Goal: Communication & Community: Answer question/provide support

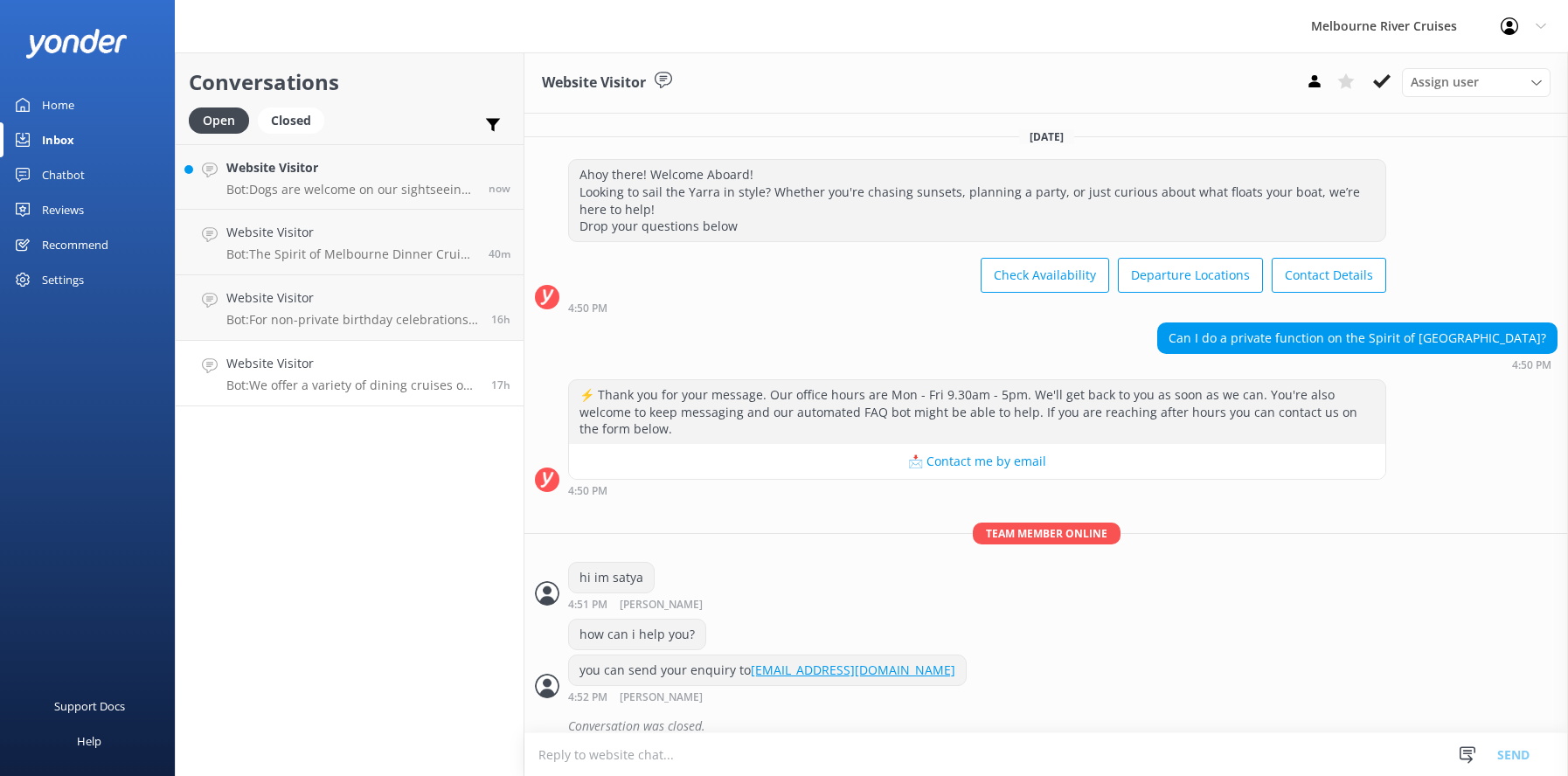
scroll to position [1031, 0]
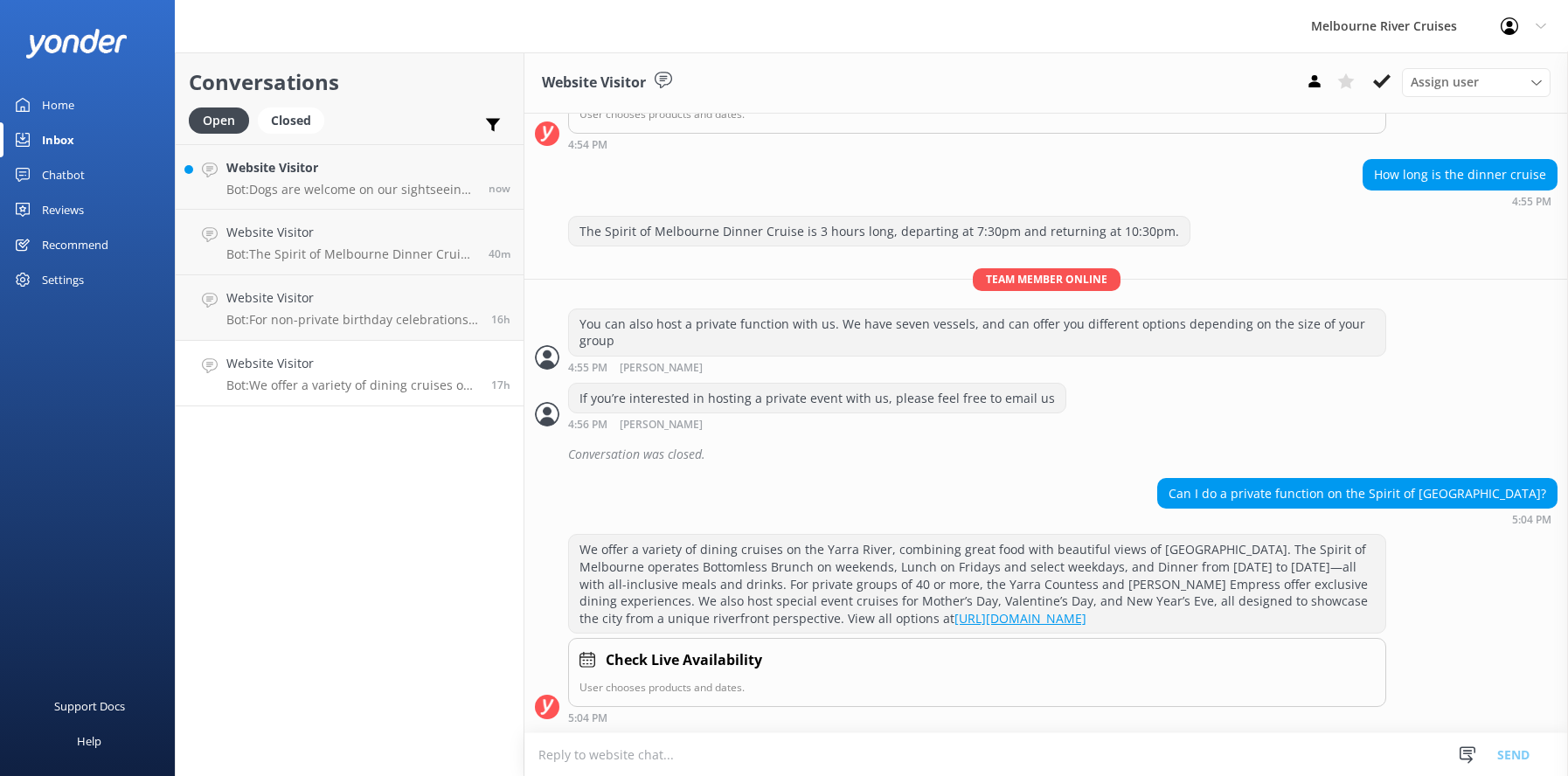
click at [290, 387] on p "Bot: We offer a variety of dining cruises on the Yarra River, combining great f…" at bounding box center [352, 386] width 251 height 16
click at [265, 314] on p "Bot: For non-private birthday celebrations, you can book a dining cruise and en…" at bounding box center [352, 320] width 251 height 16
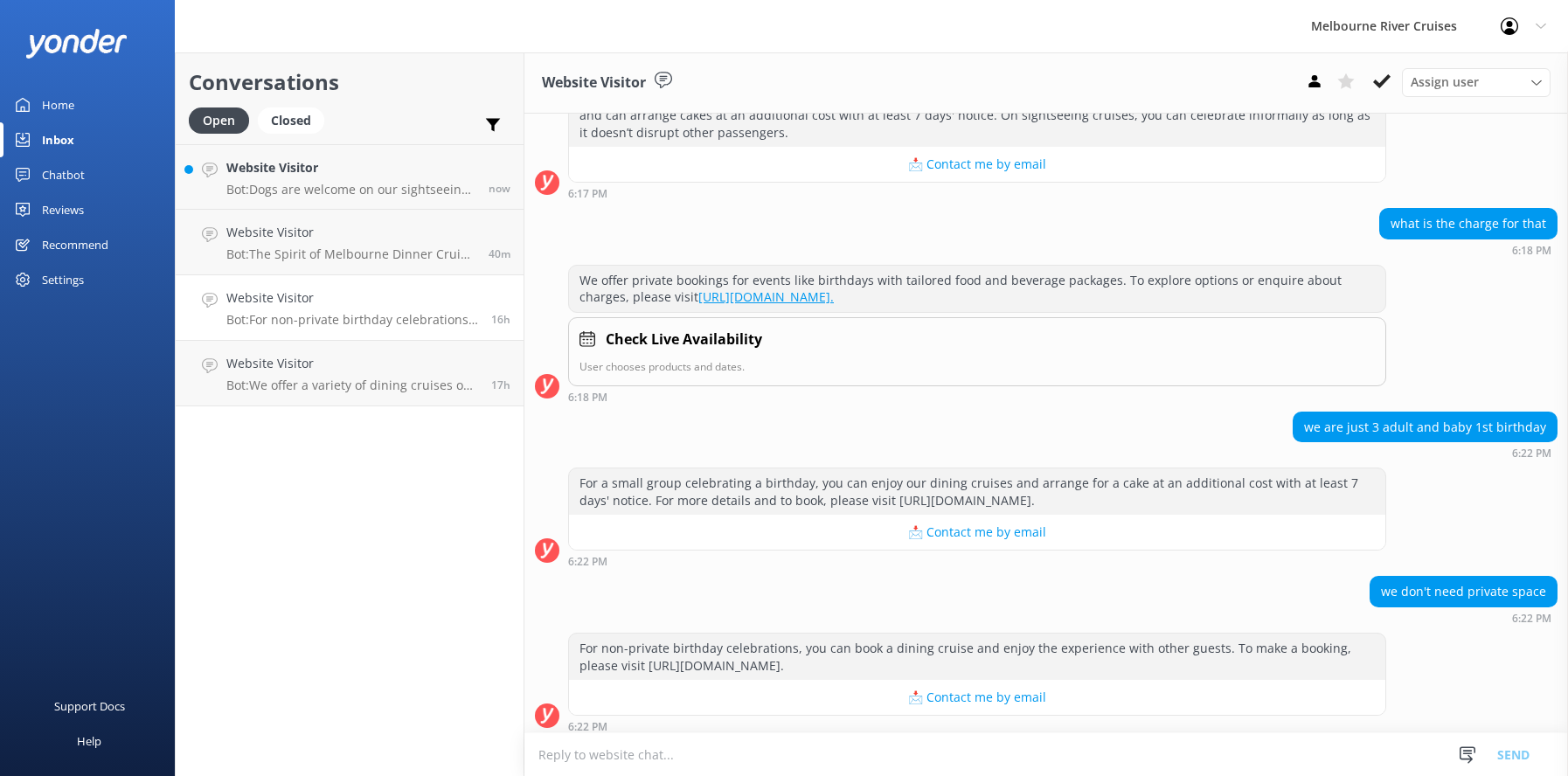
scroll to position [308, 0]
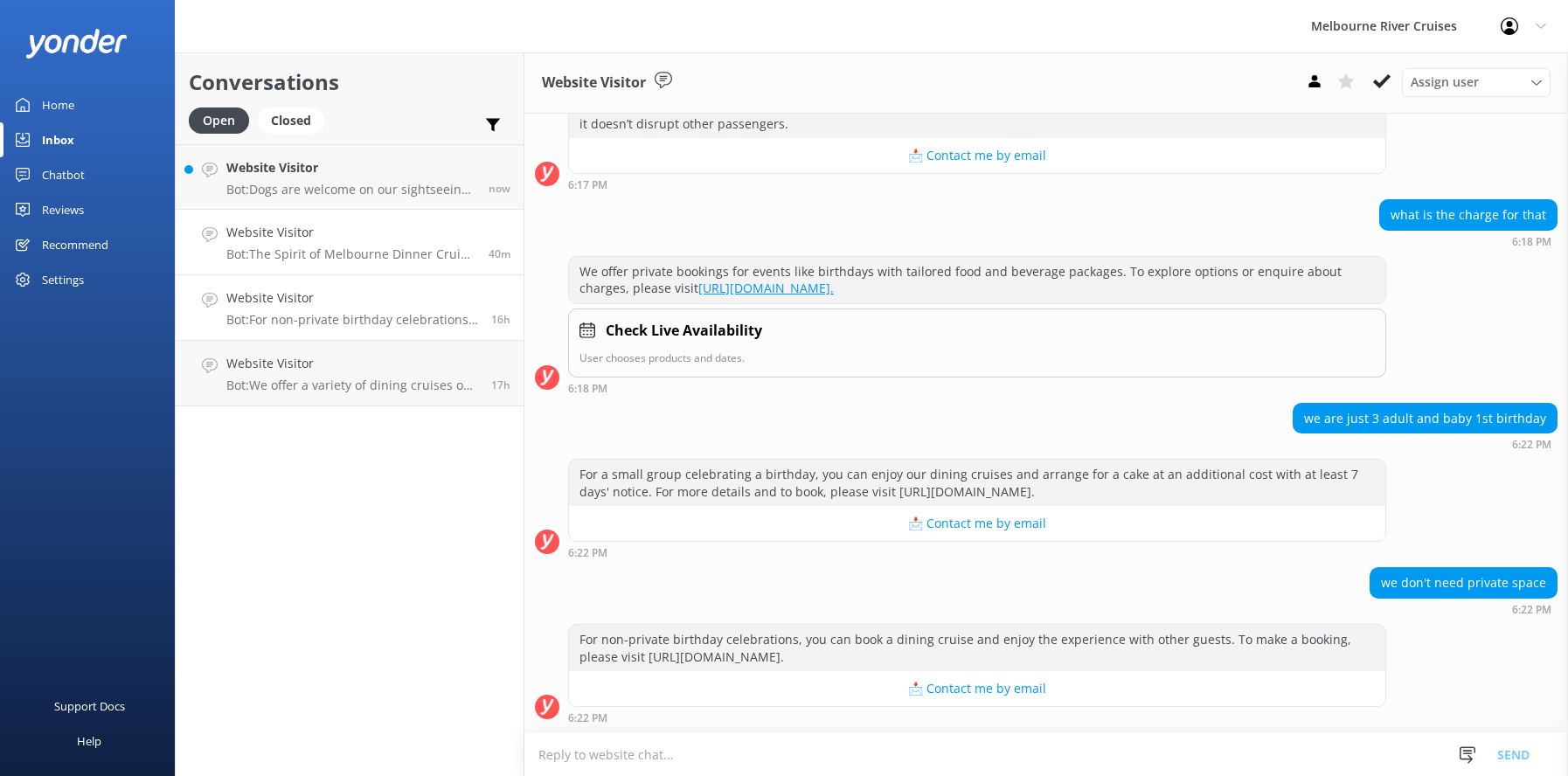
click at [264, 241] on h4 "Website Visitor" at bounding box center [351, 233] width 249 height 19
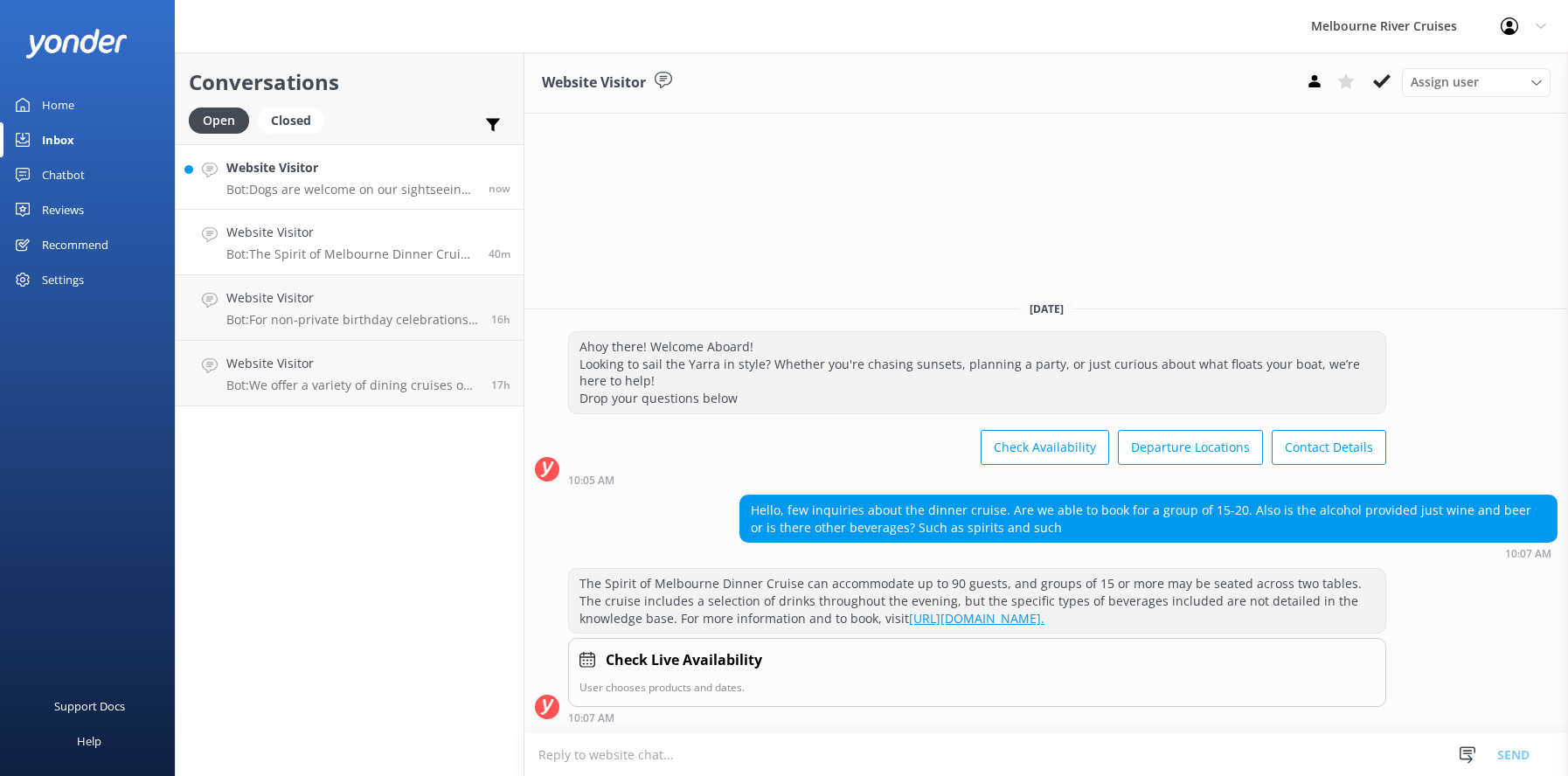
click at [260, 178] on div "Website Visitor Bot: Dogs are welcome on our sightseeing cruise! We just ask th…" at bounding box center [351, 177] width 249 height 38
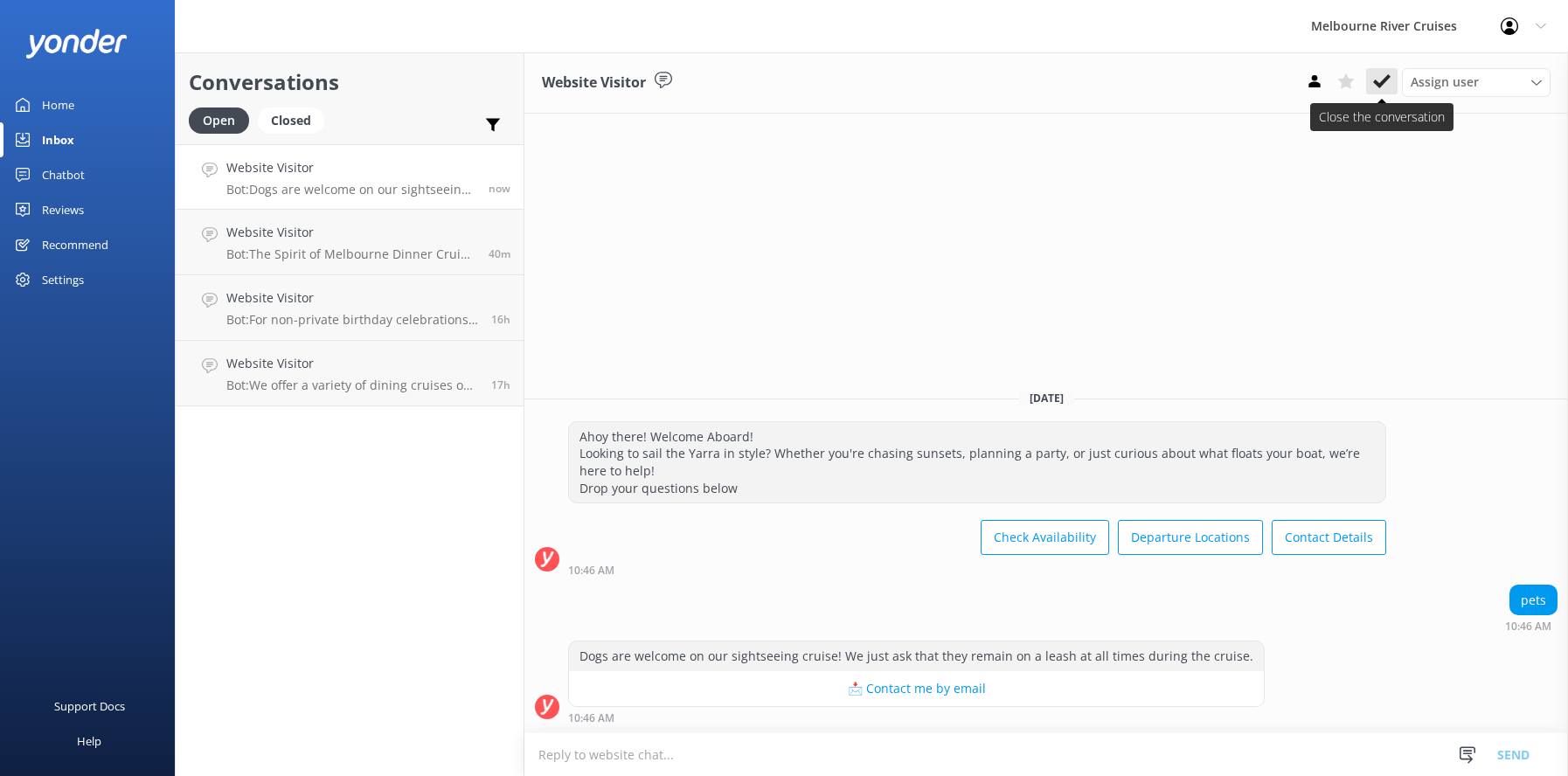
click at [1380, 78] on icon at bounding box center [1381, 81] width 18 height 18
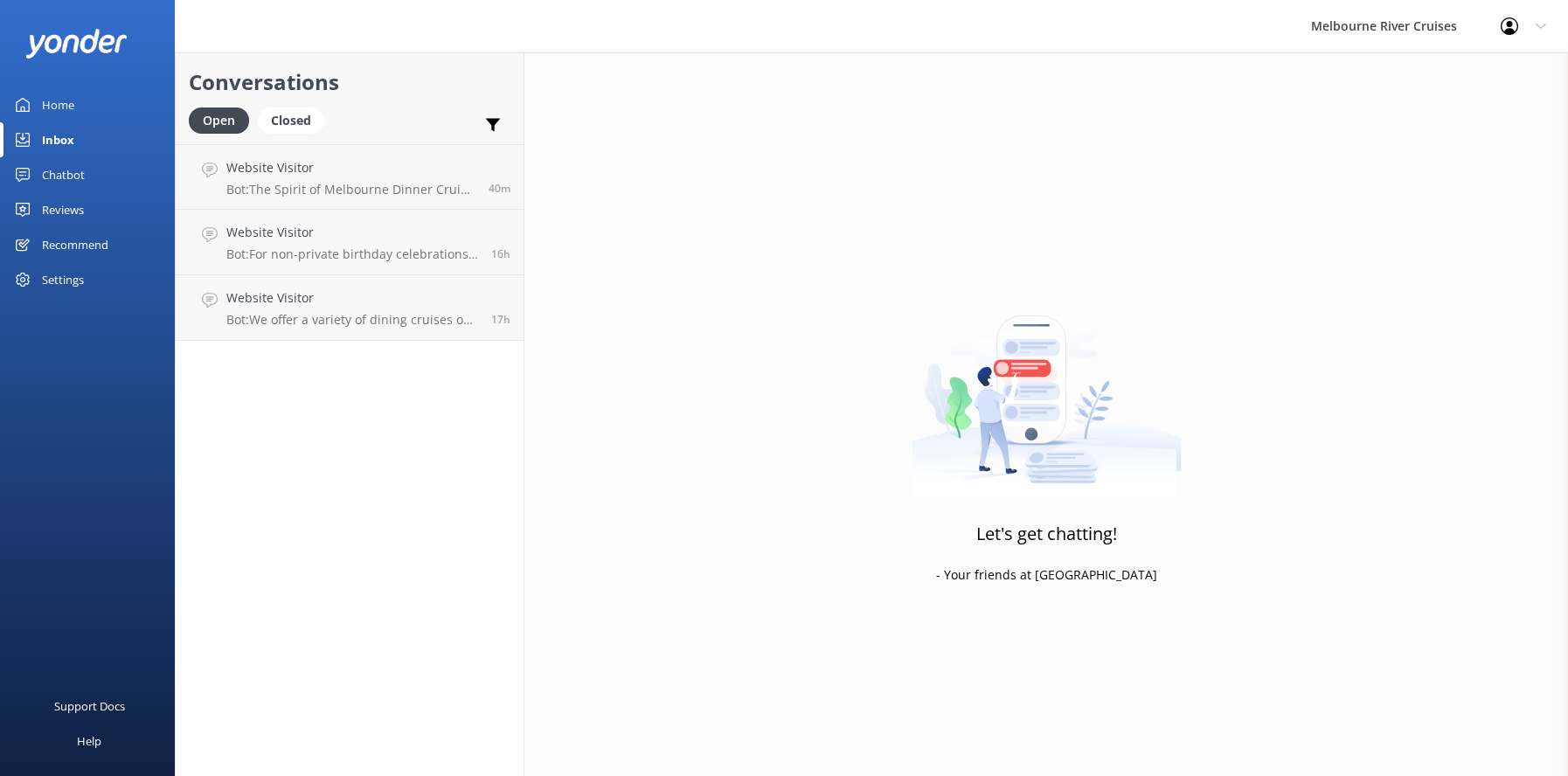
click at [56, 147] on div "Inbox" at bounding box center [58, 139] width 32 height 35
click at [288, 124] on div "Closed" at bounding box center [291, 121] width 67 height 26
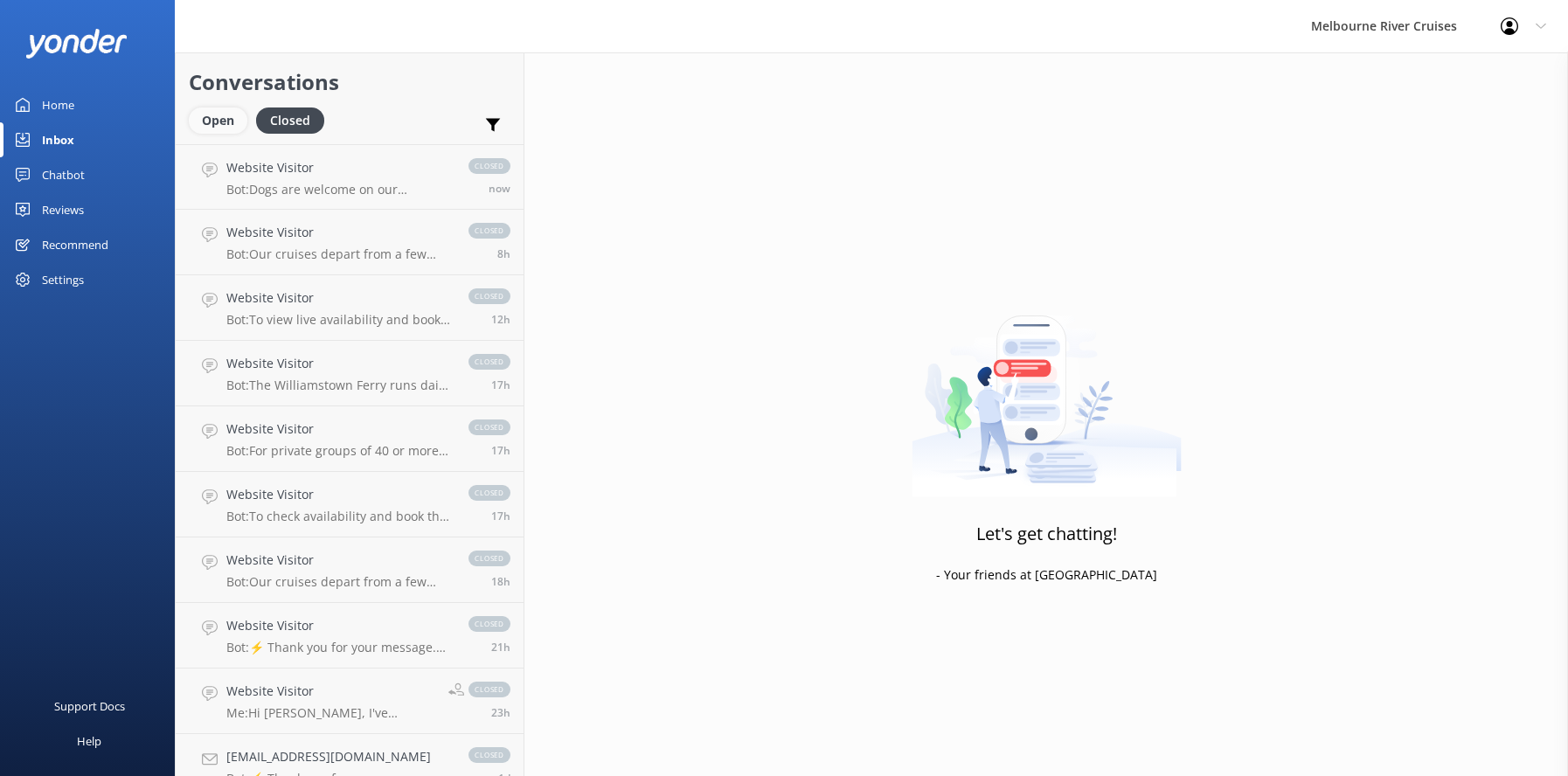
click at [214, 121] on div "Open" at bounding box center [218, 121] width 58 height 26
